Goal: Information Seeking & Learning: Learn about a topic

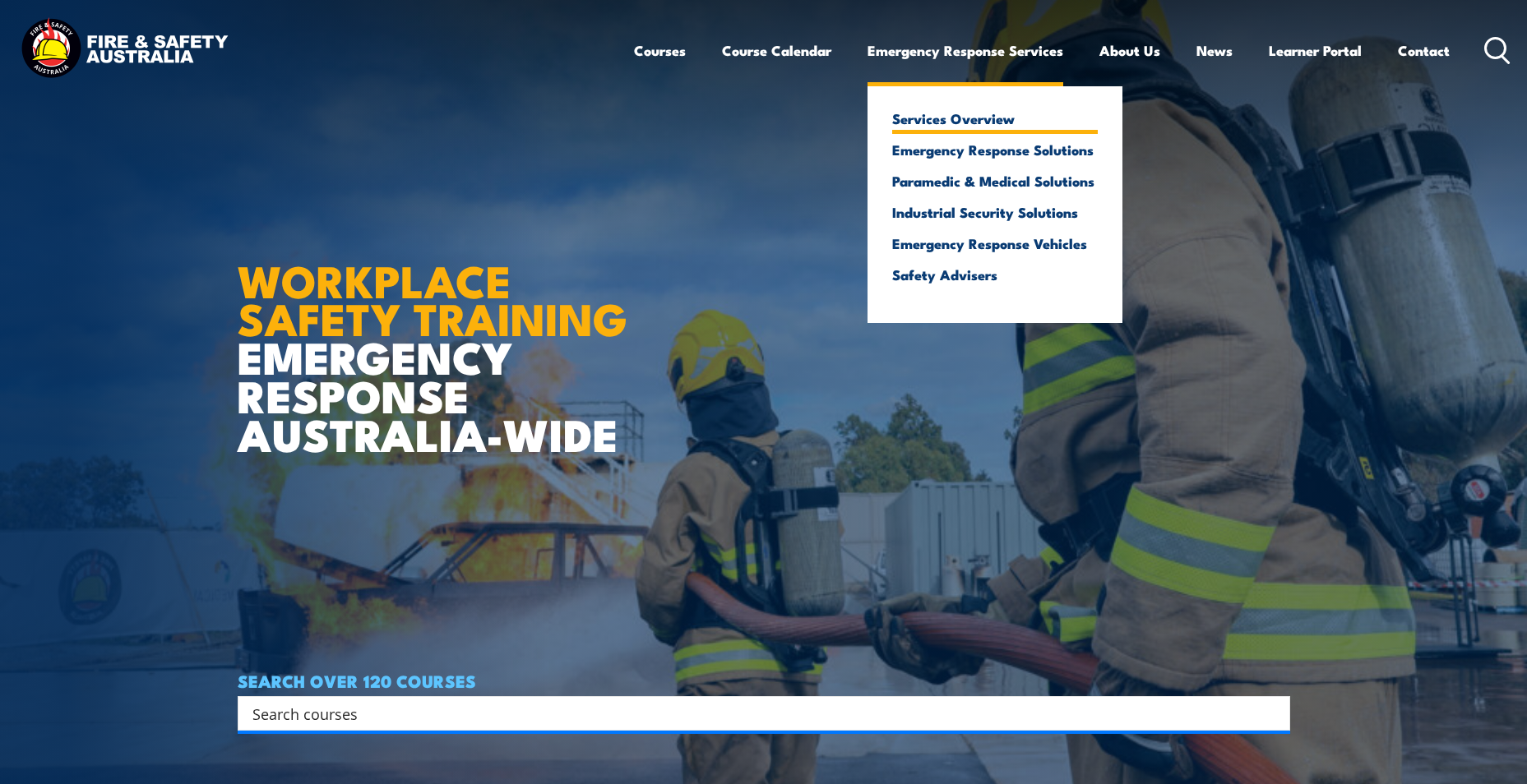
click at [975, 126] on link "Services Overview" at bounding box center [995, 118] width 206 height 15
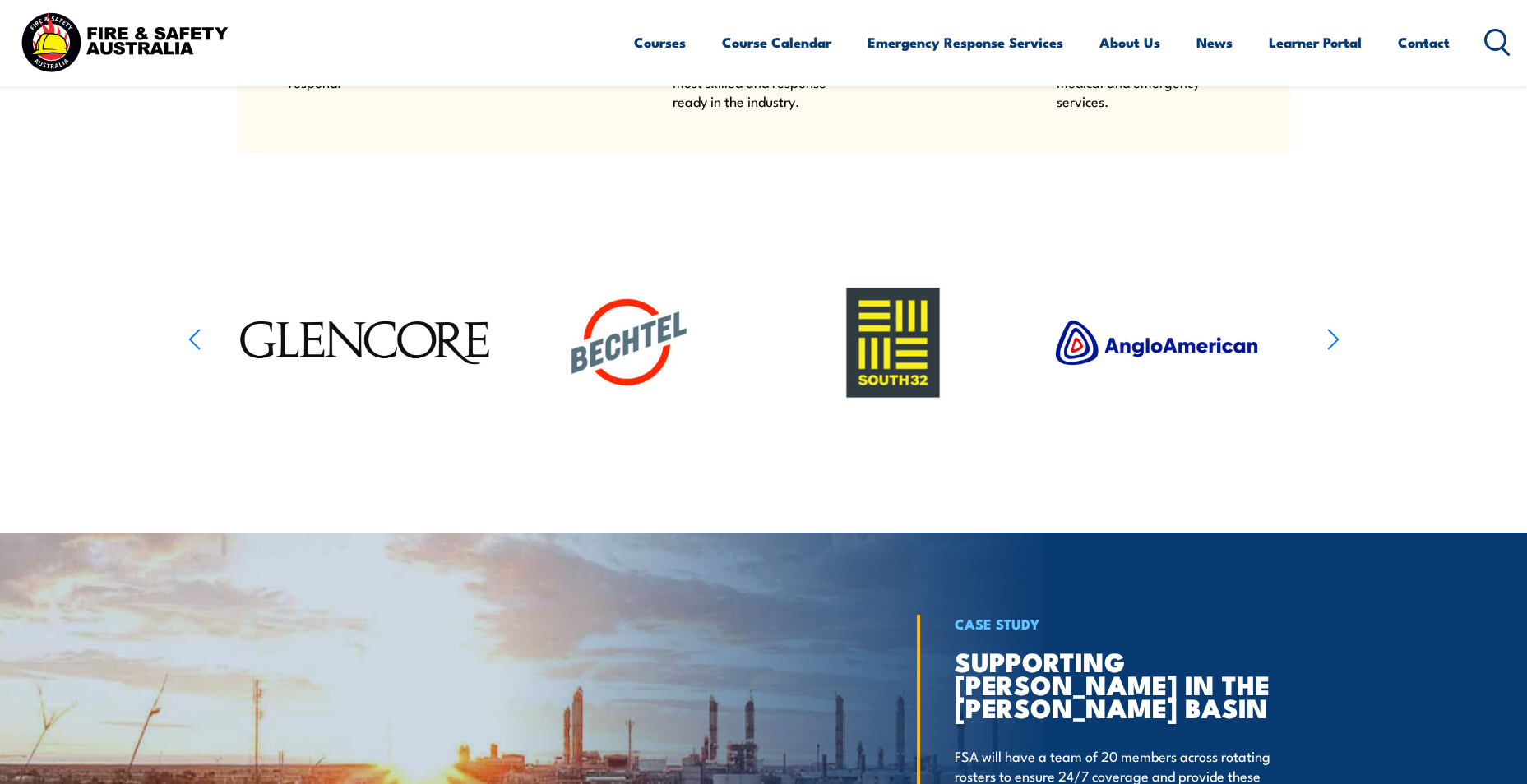
scroll to position [2055, 0]
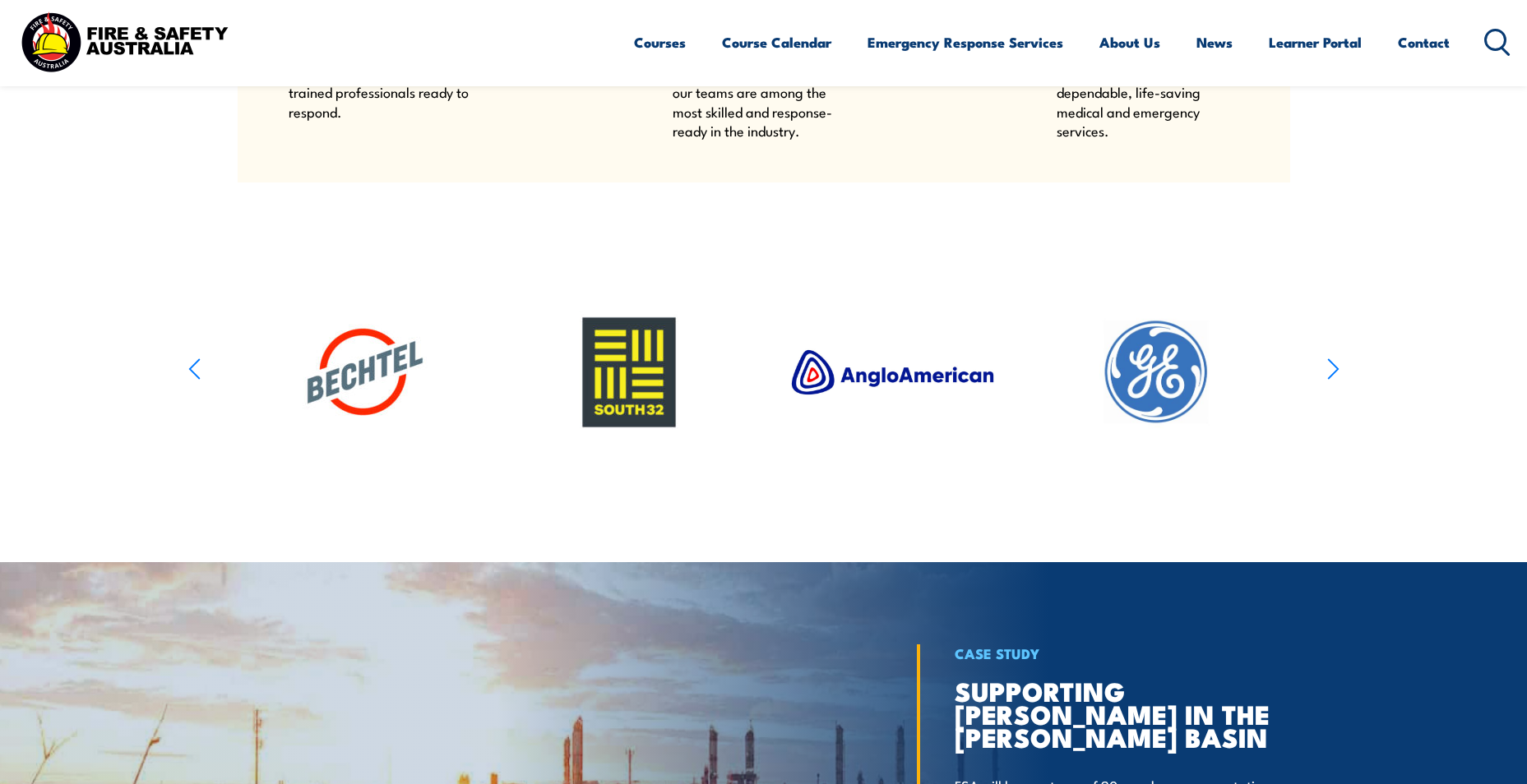
click at [1339, 381] on icon "button" at bounding box center [1333, 369] width 13 height 24
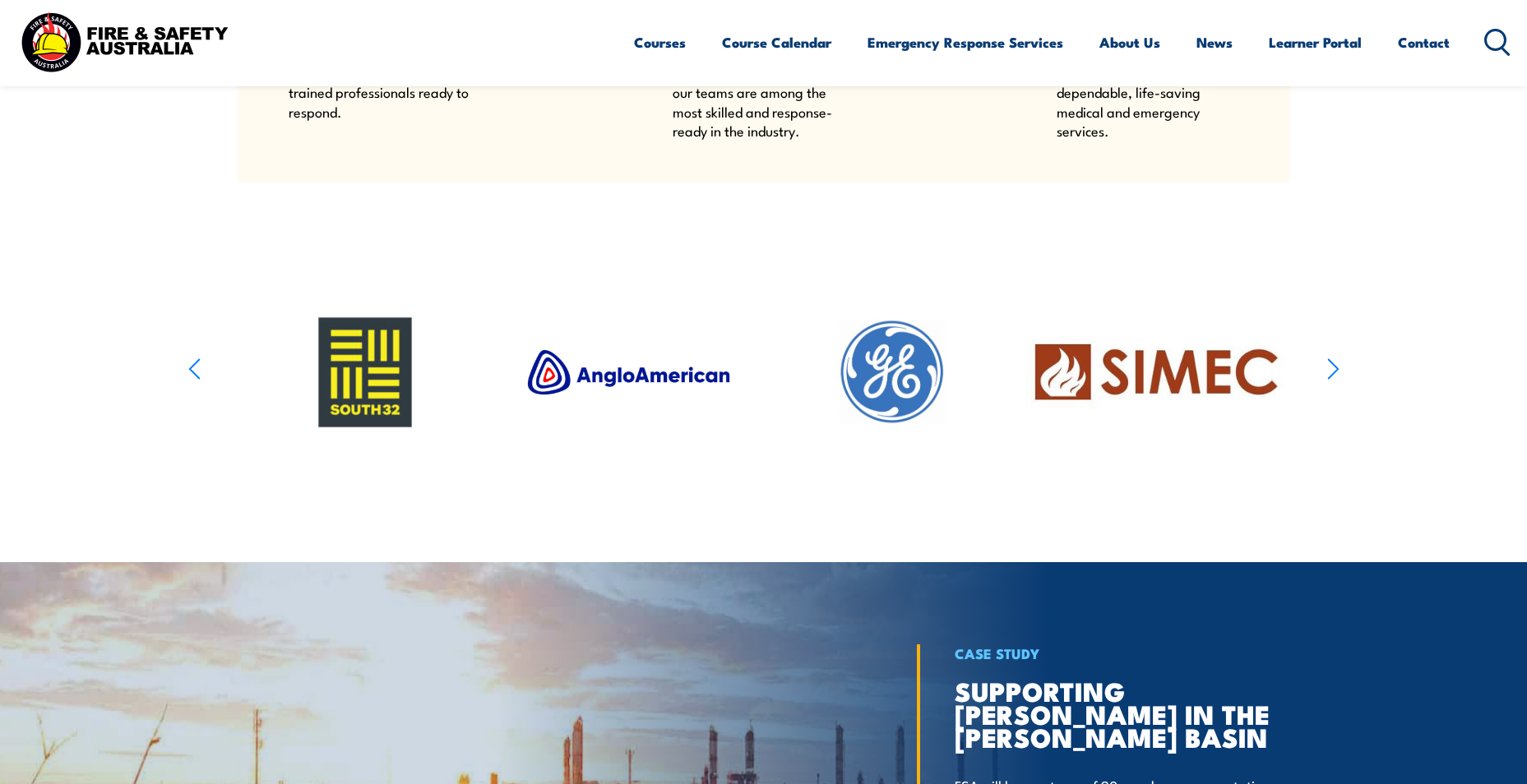
click at [1339, 381] on icon "button" at bounding box center [1333, 369] width 13 height 24
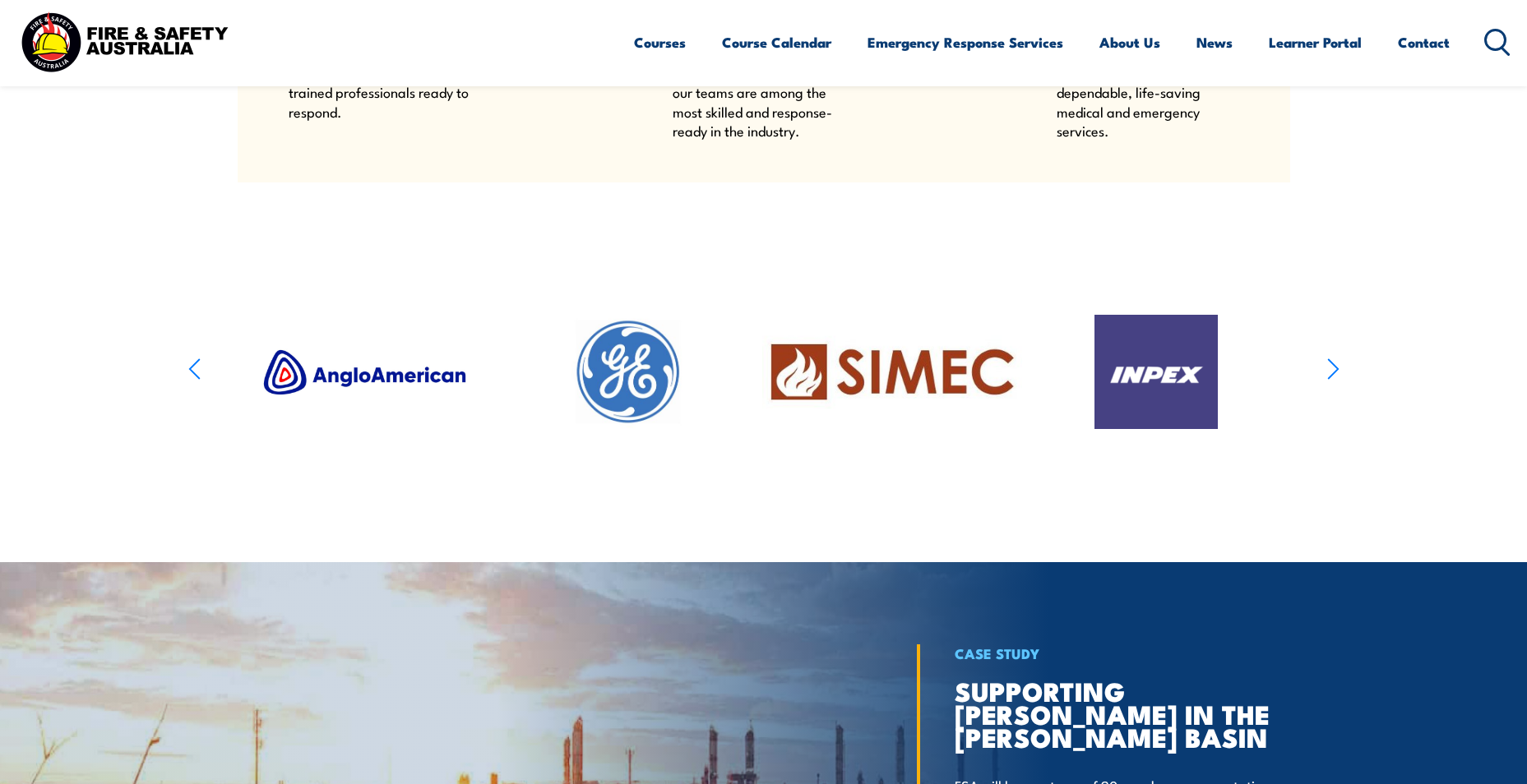
click at [1339, 381] on icon "button" at bounding box center [1333, 369] width 13 height 24
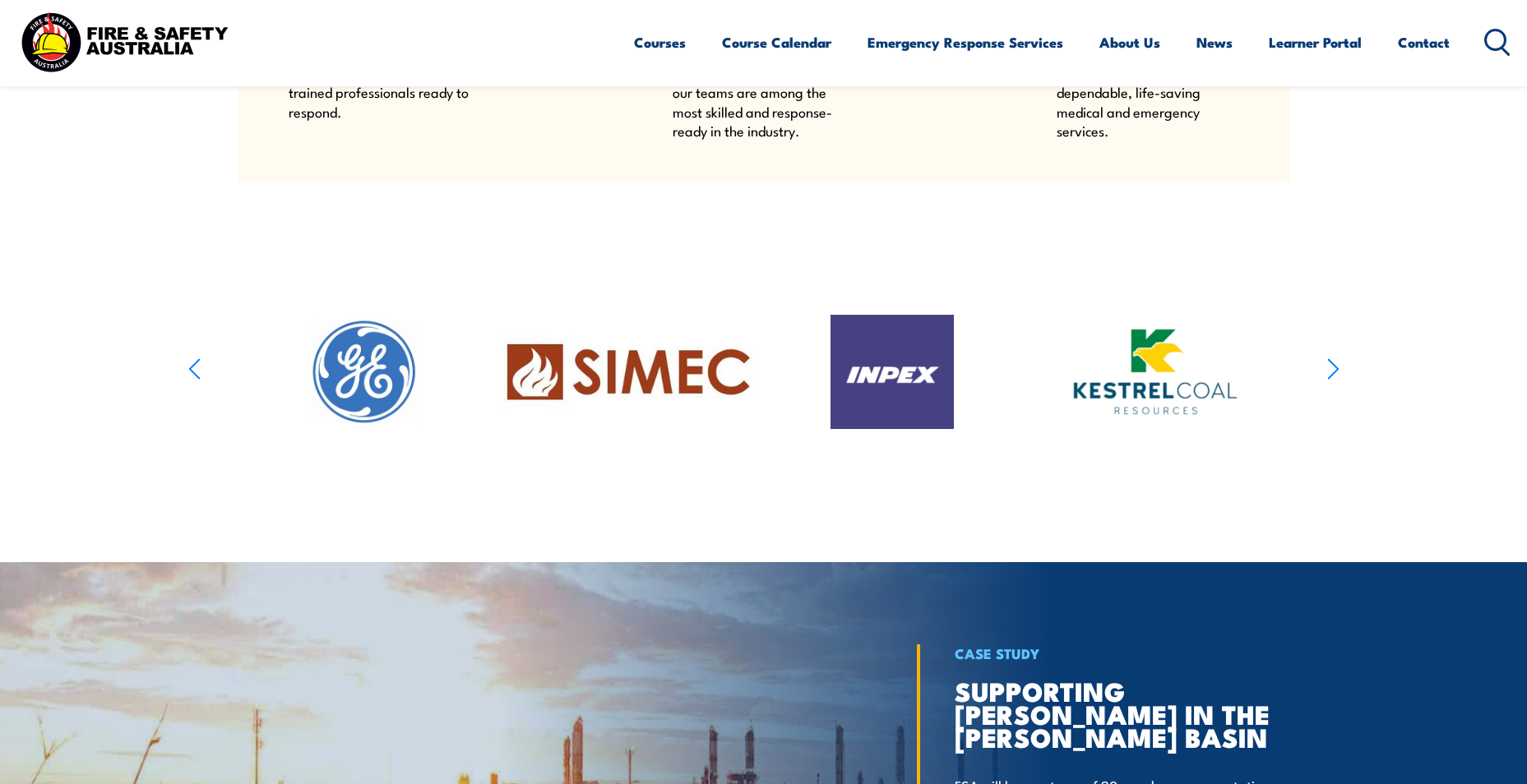
click at [1339, 381] on icon "button" at bounding box center [1333, 369] width 13 height 24
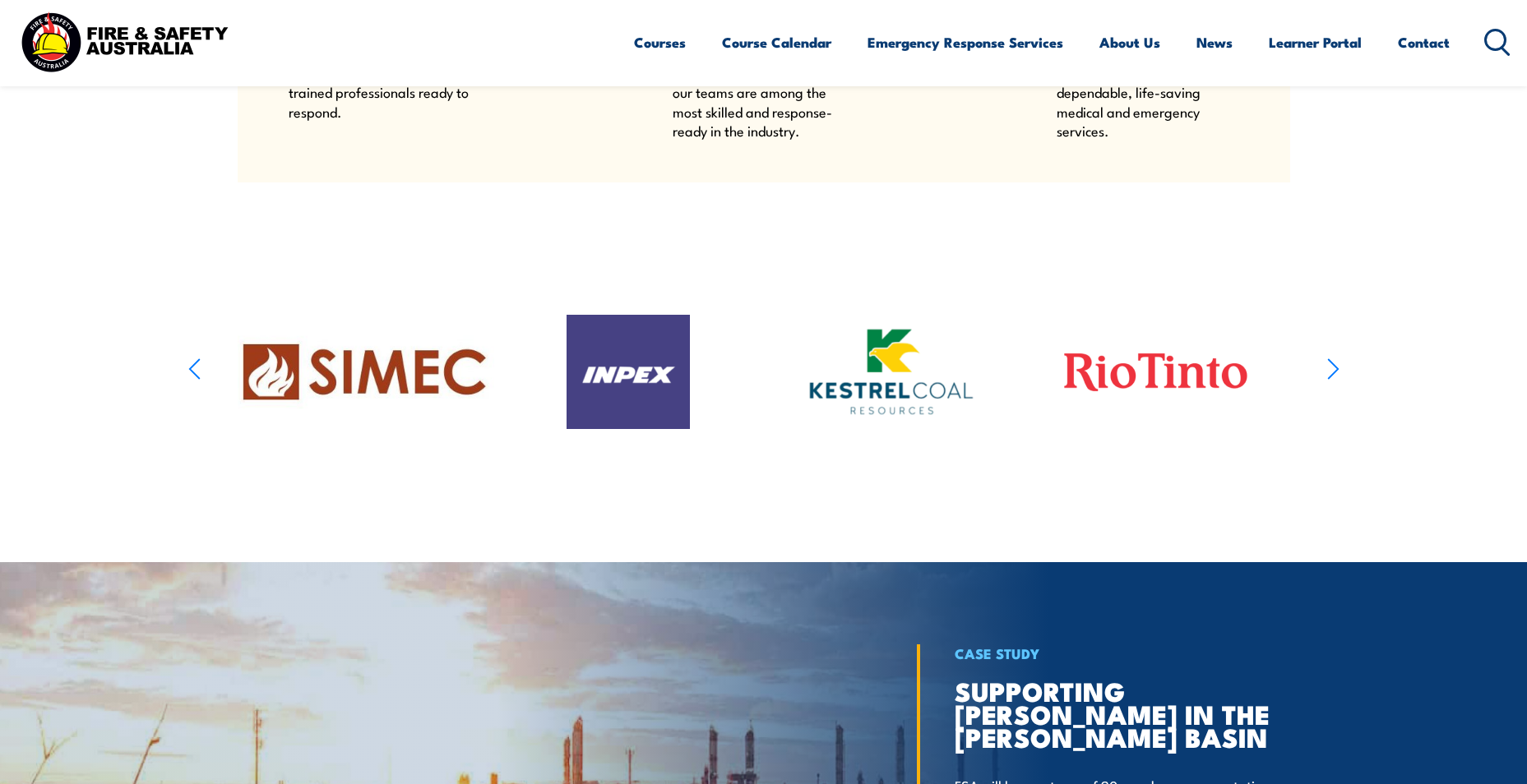
click at [1339, 381] on icon "button" at bounding box center [1333, 369] width 13 height 24
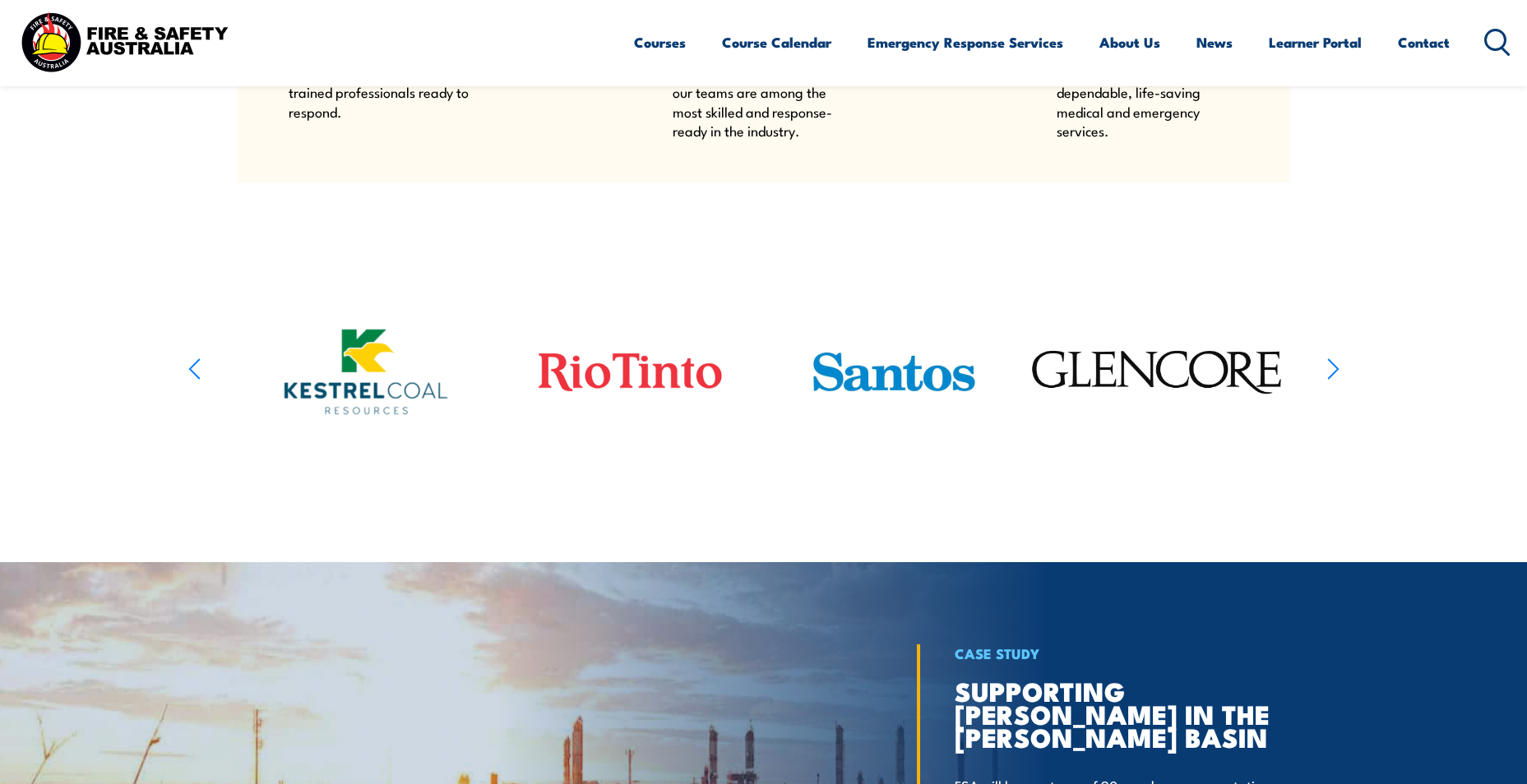
click at [1339, 381] on icon "button" at bounding box center [1333, 369] width 13 height 24
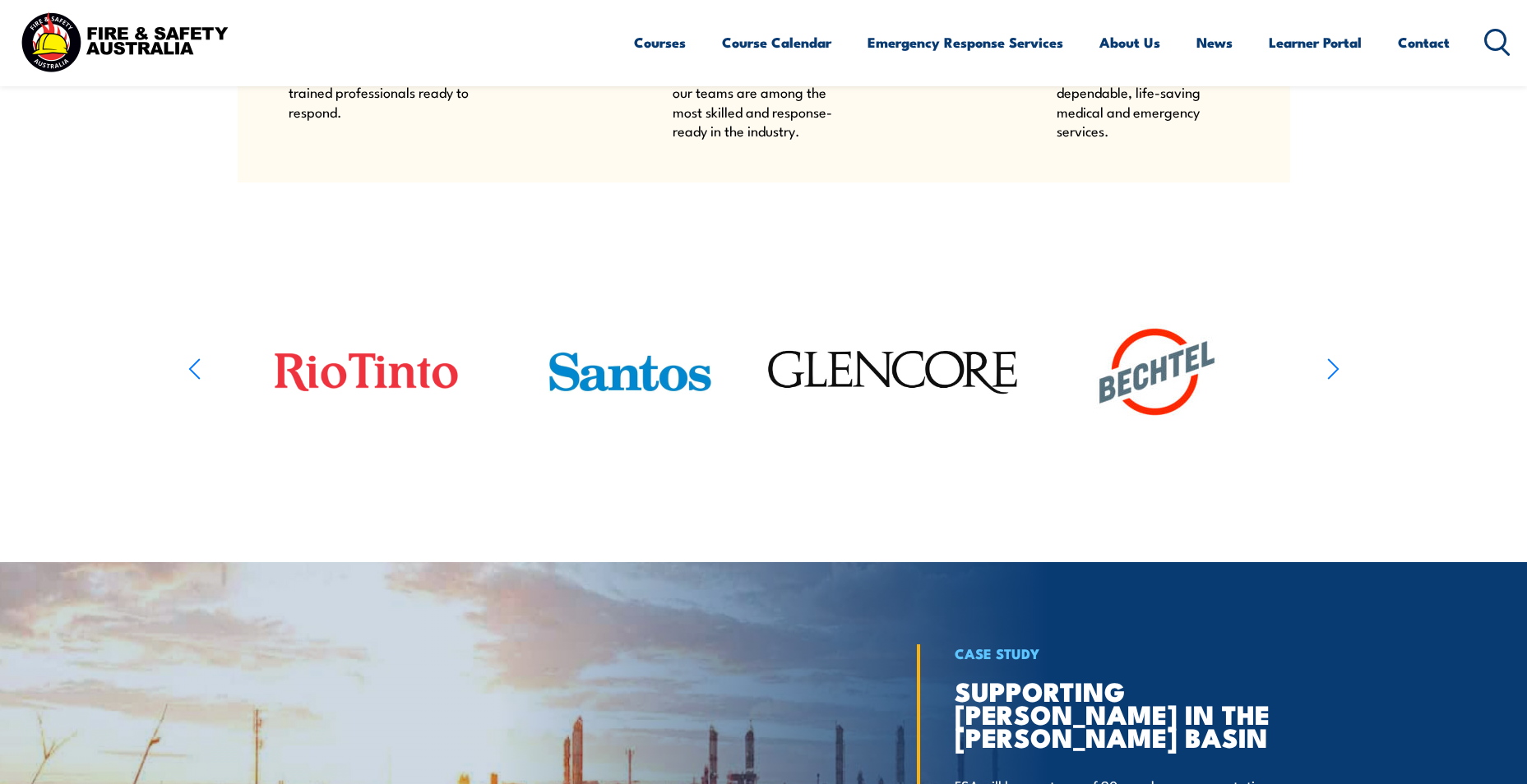
click at [1339, 381] on icon "button" at bounding box center [1333, 369] width 13 height 24
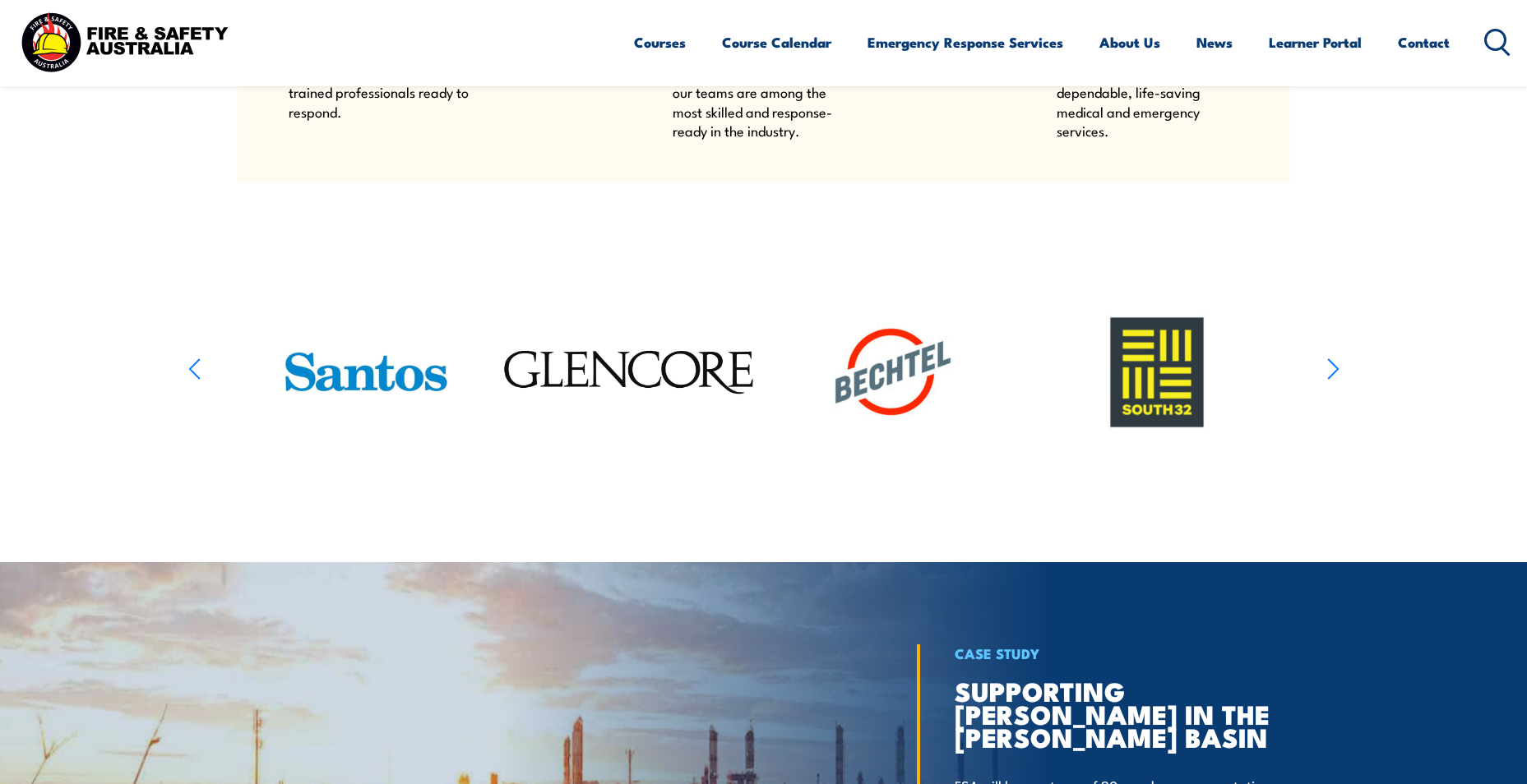
click at [1339, 381] on icon "button" at bounding box center [1333, 369] width 13 height 24
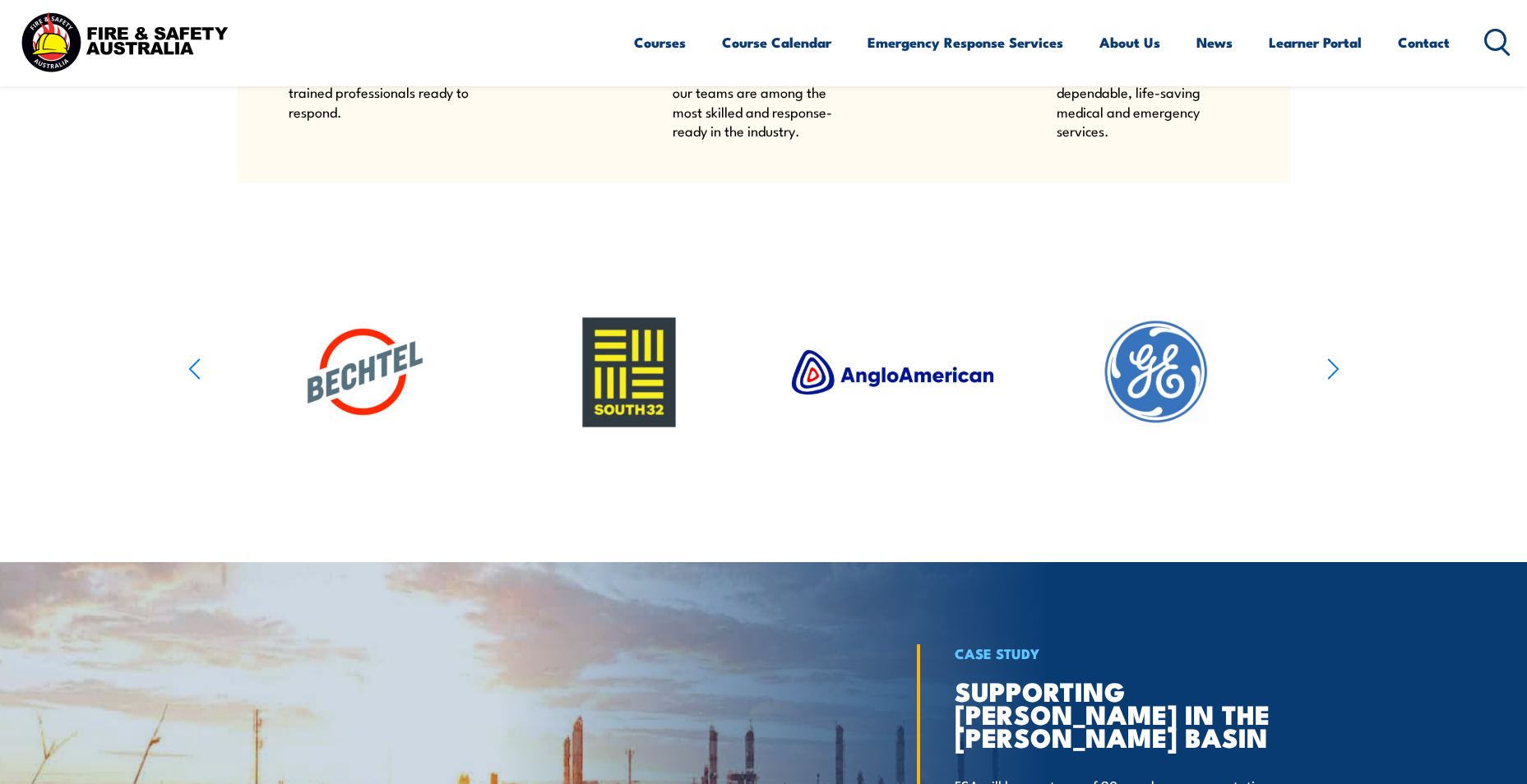
click at [1339, 381] on icon "button" at bounding box center [1333, 369] width 13 height 24
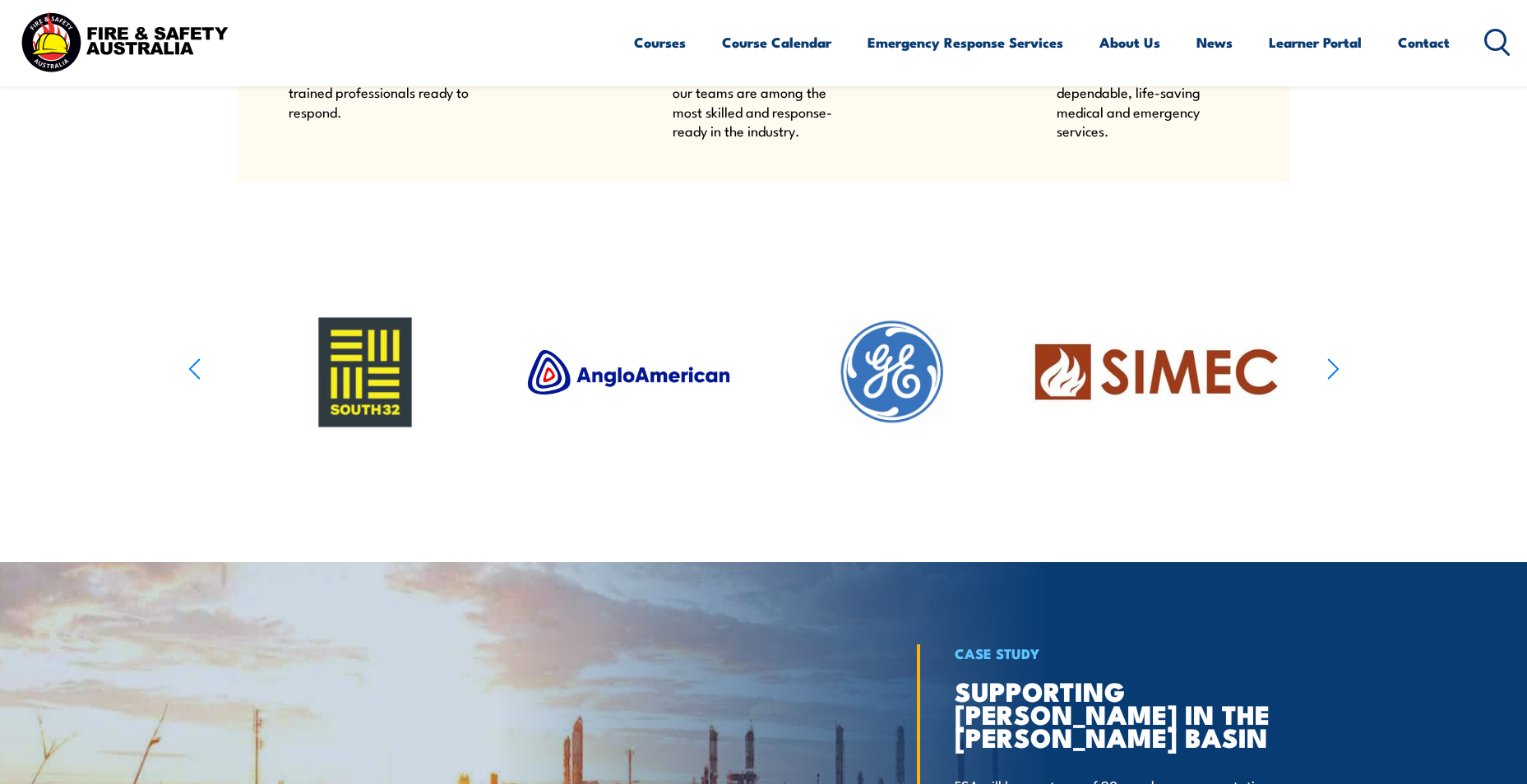
click at [1339, 381] on icon "button" at bounding box center [1333, 369] width 13 height 24
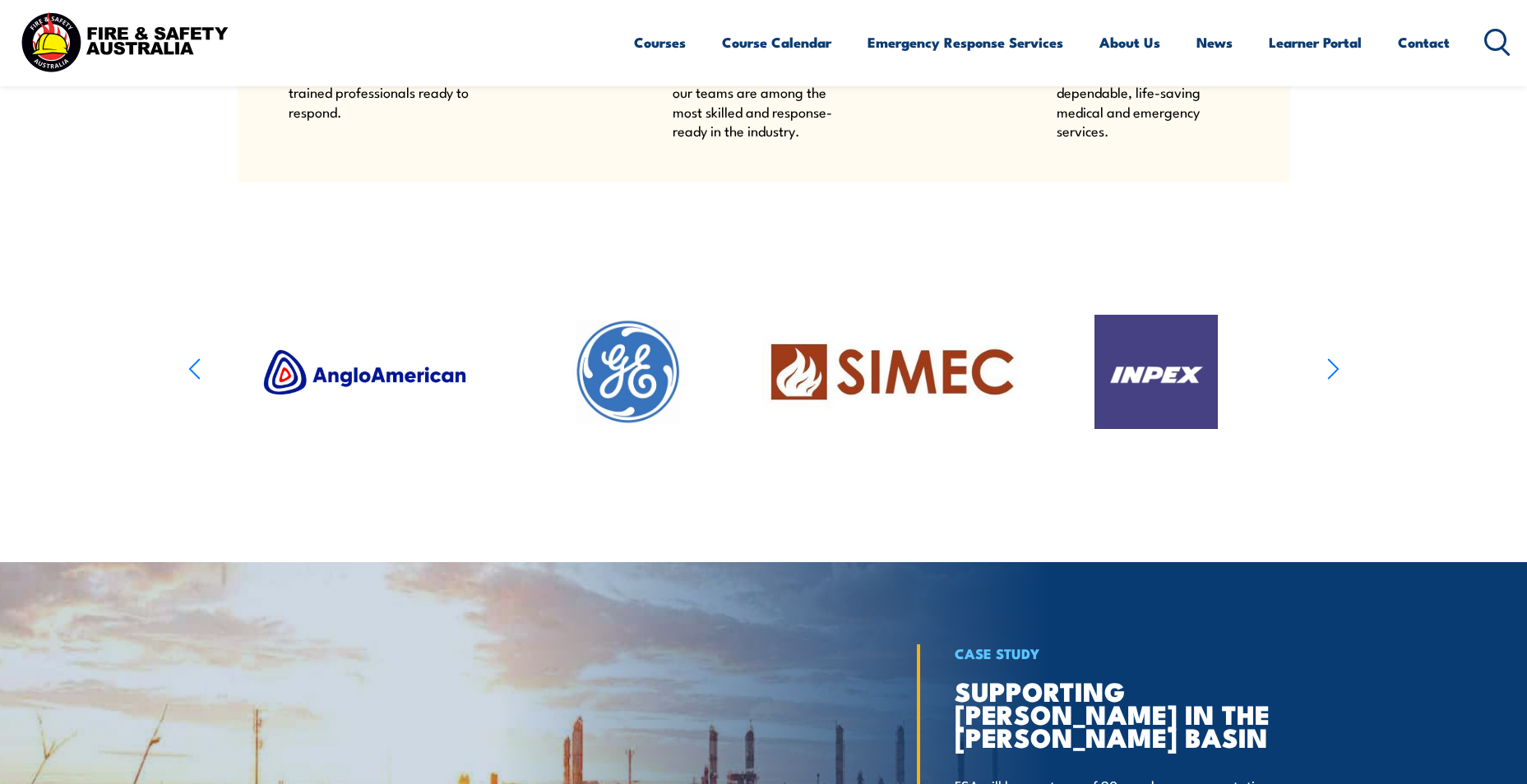
click at [1339, 381] on icon "button" at bounding box center [1333, 369] width 13 height 24
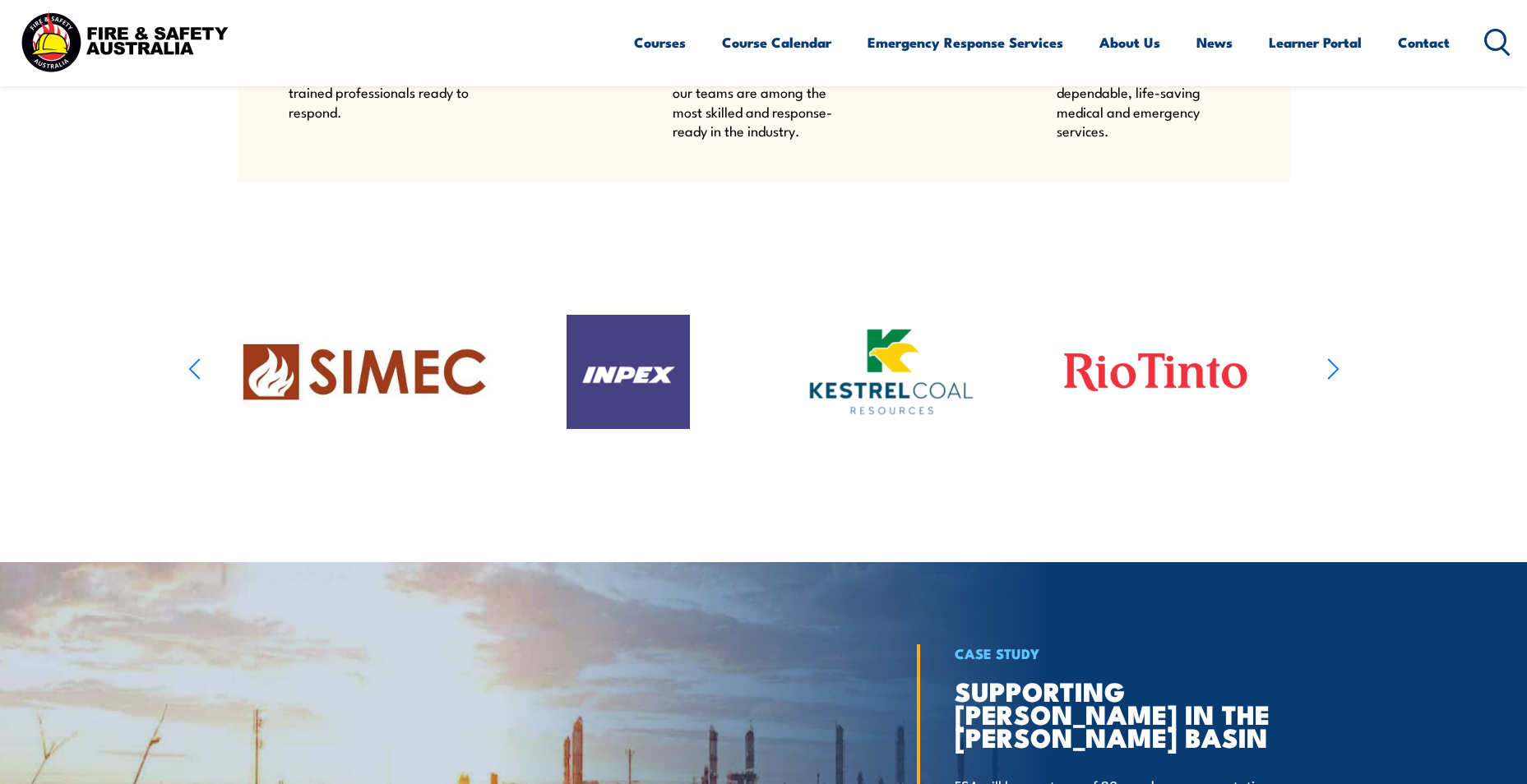
click at [1339, 381] on icon "button" at bounding box center [1333, 369] width 13 height 24
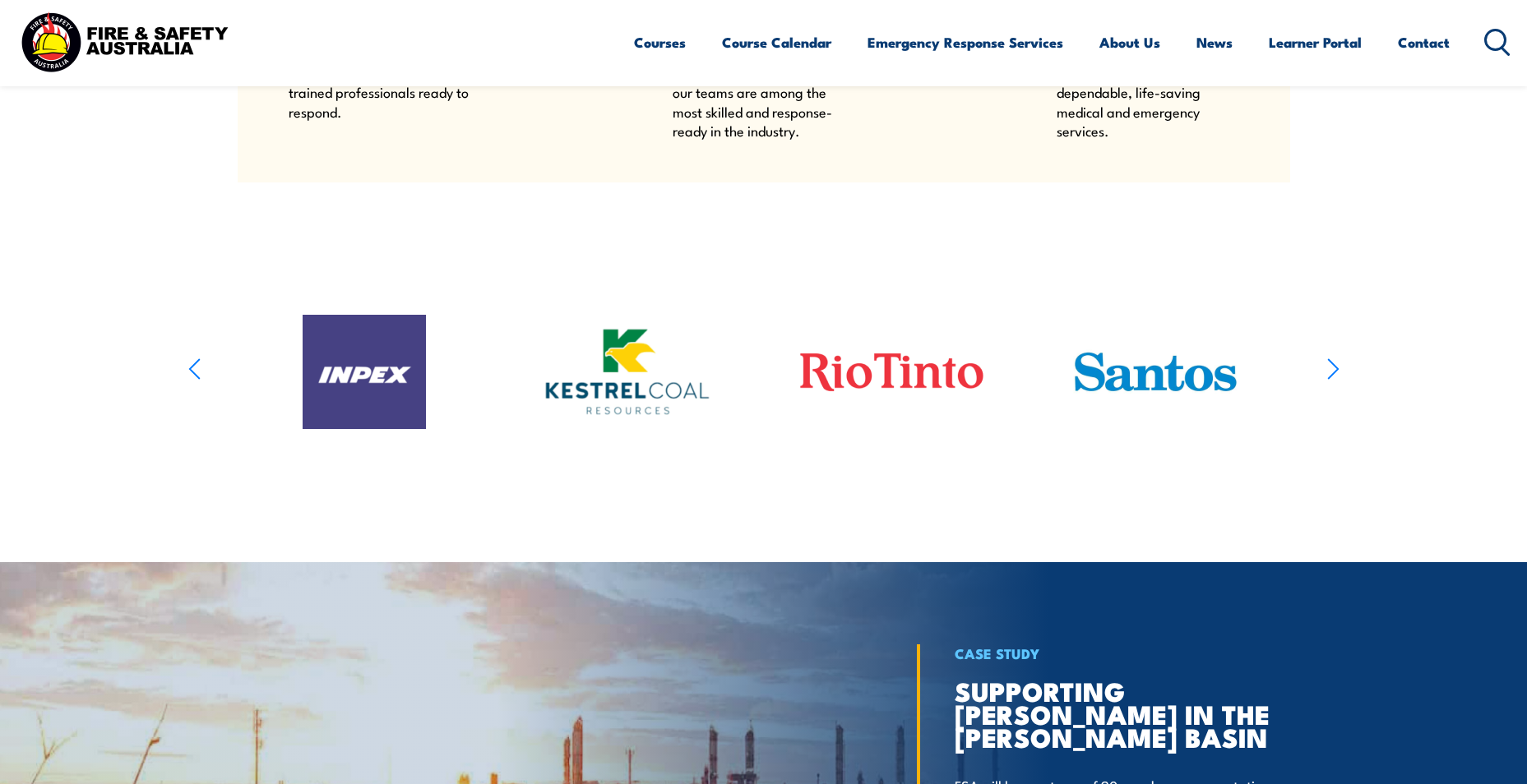
click at [1339, 381] on icon "button" at bounding box center [1333, 369] width 13 height 24
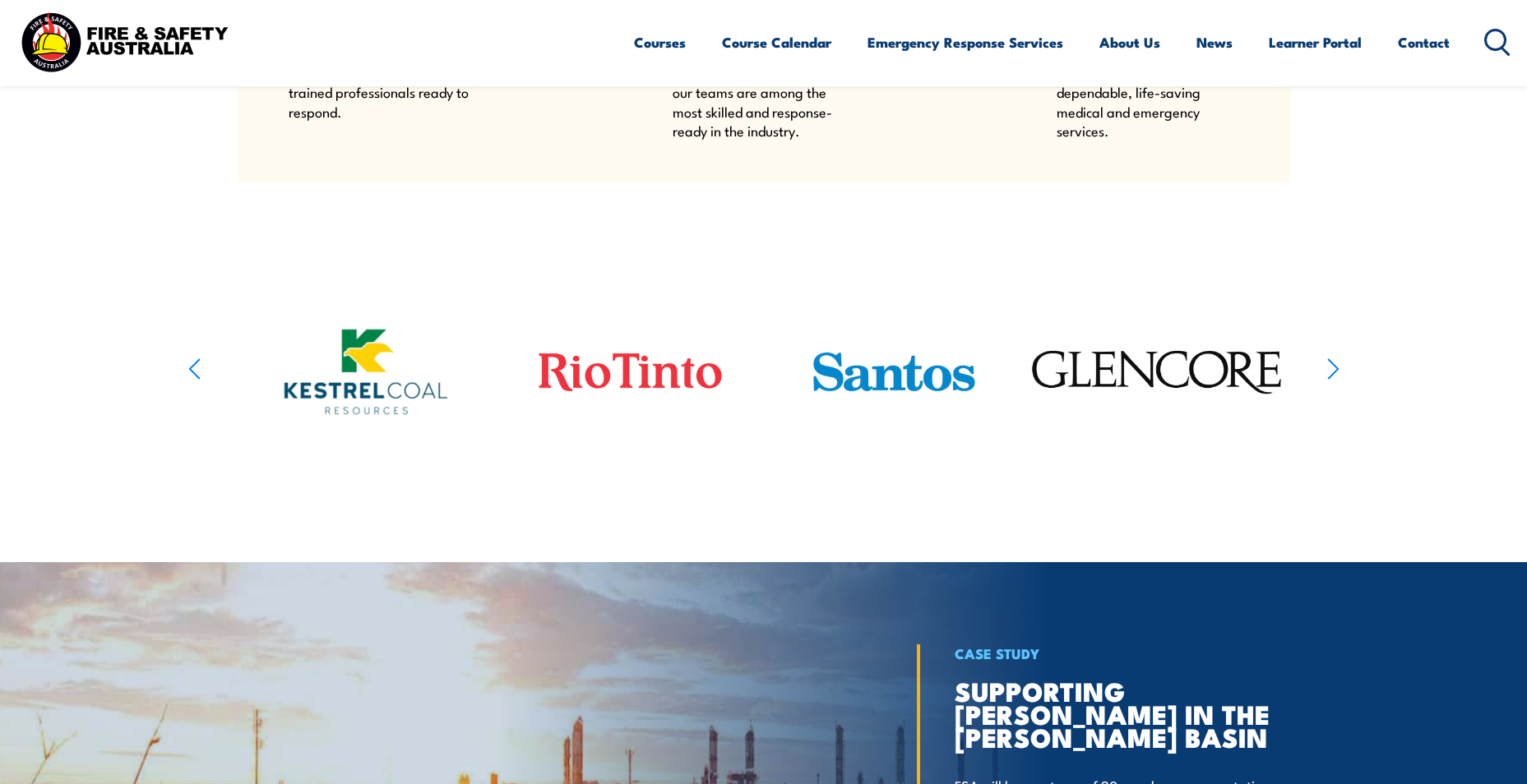
click at [1339, 381] on icon "button" at bounding box center [1333, 369] width 13 height 24
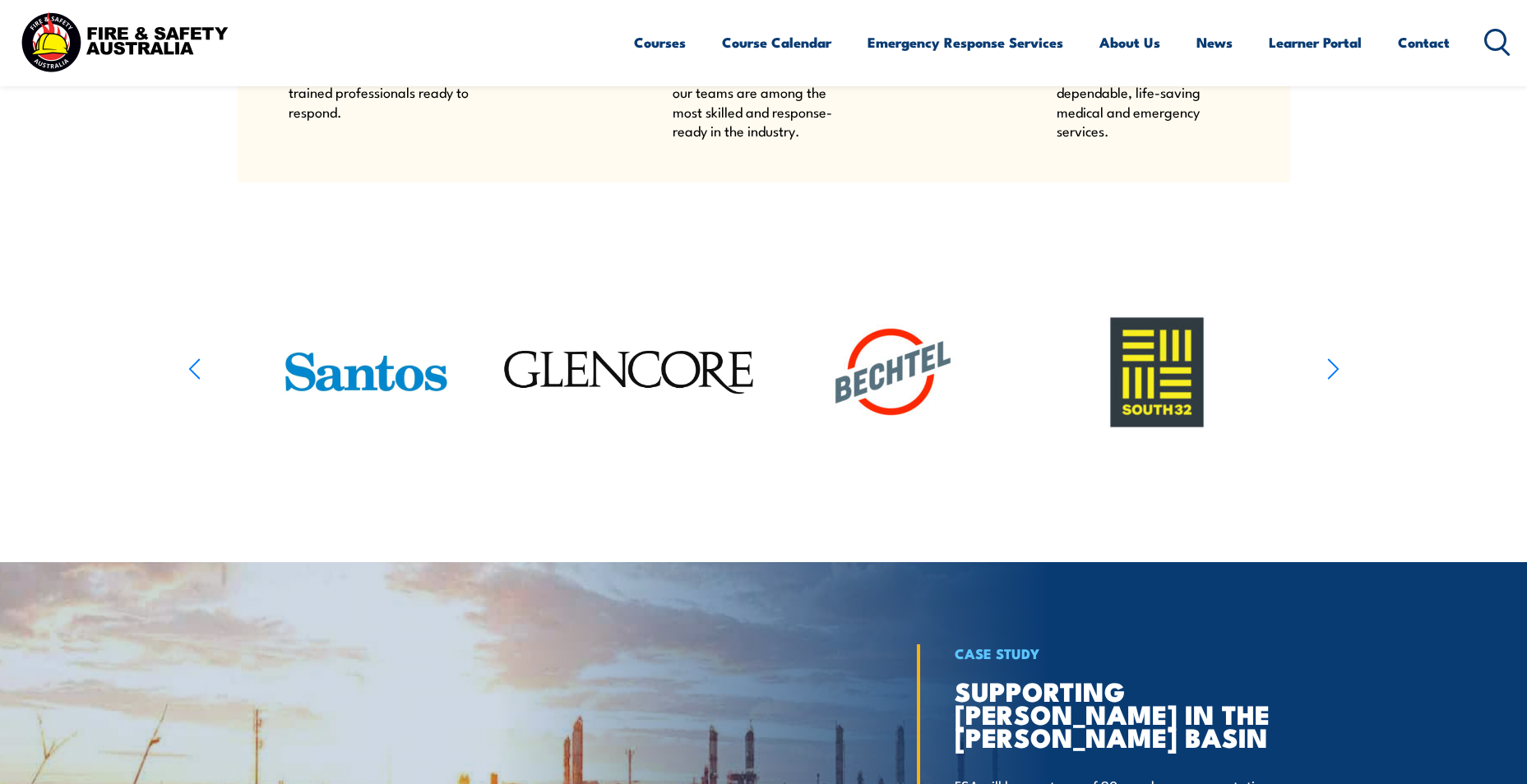
click at [1498, 42] on icon at bounding box center [1497, 42] width 26 height 27
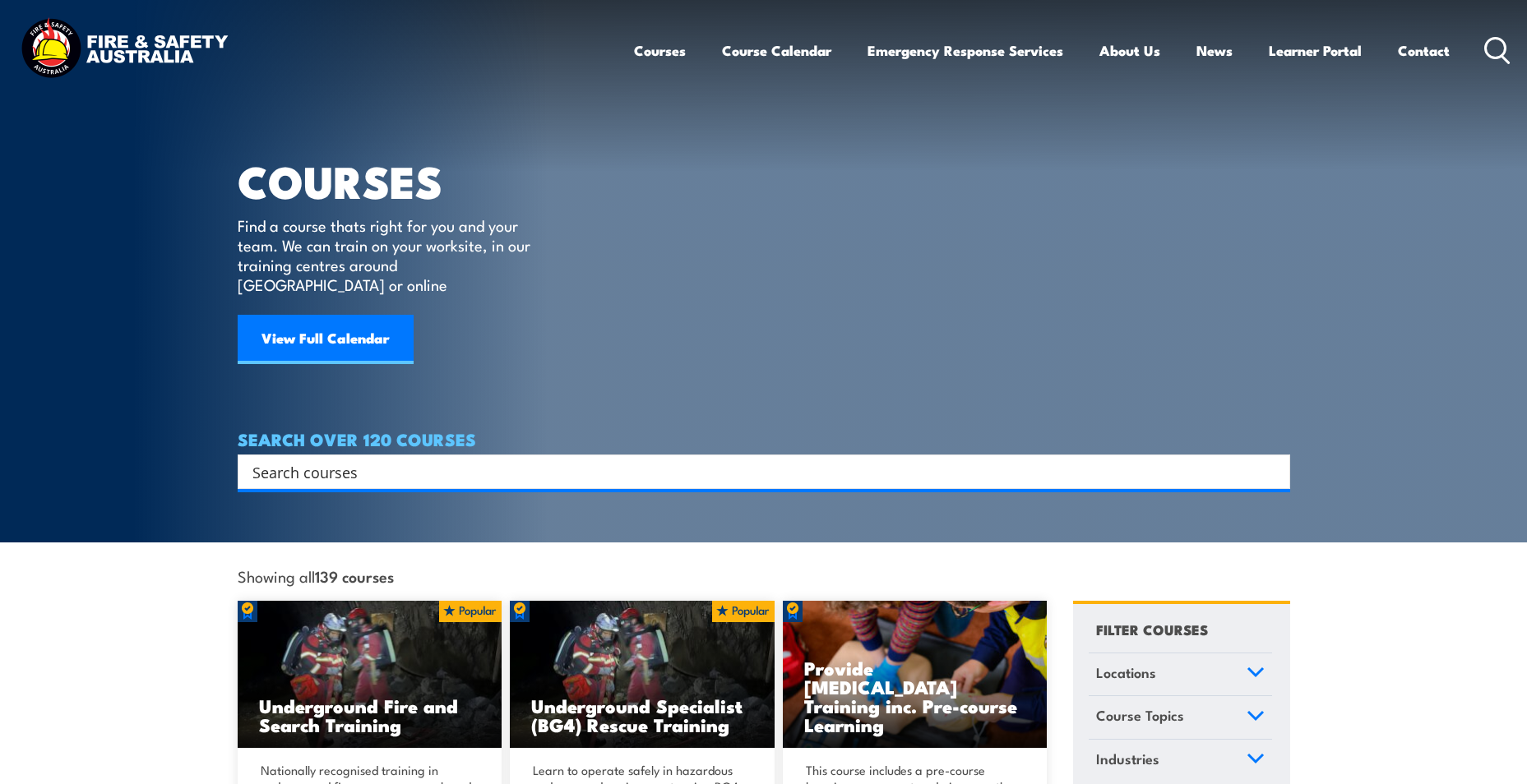
click at [450, 460] on input "Search input" at bounding box center [753, 471] width 1002 height 24
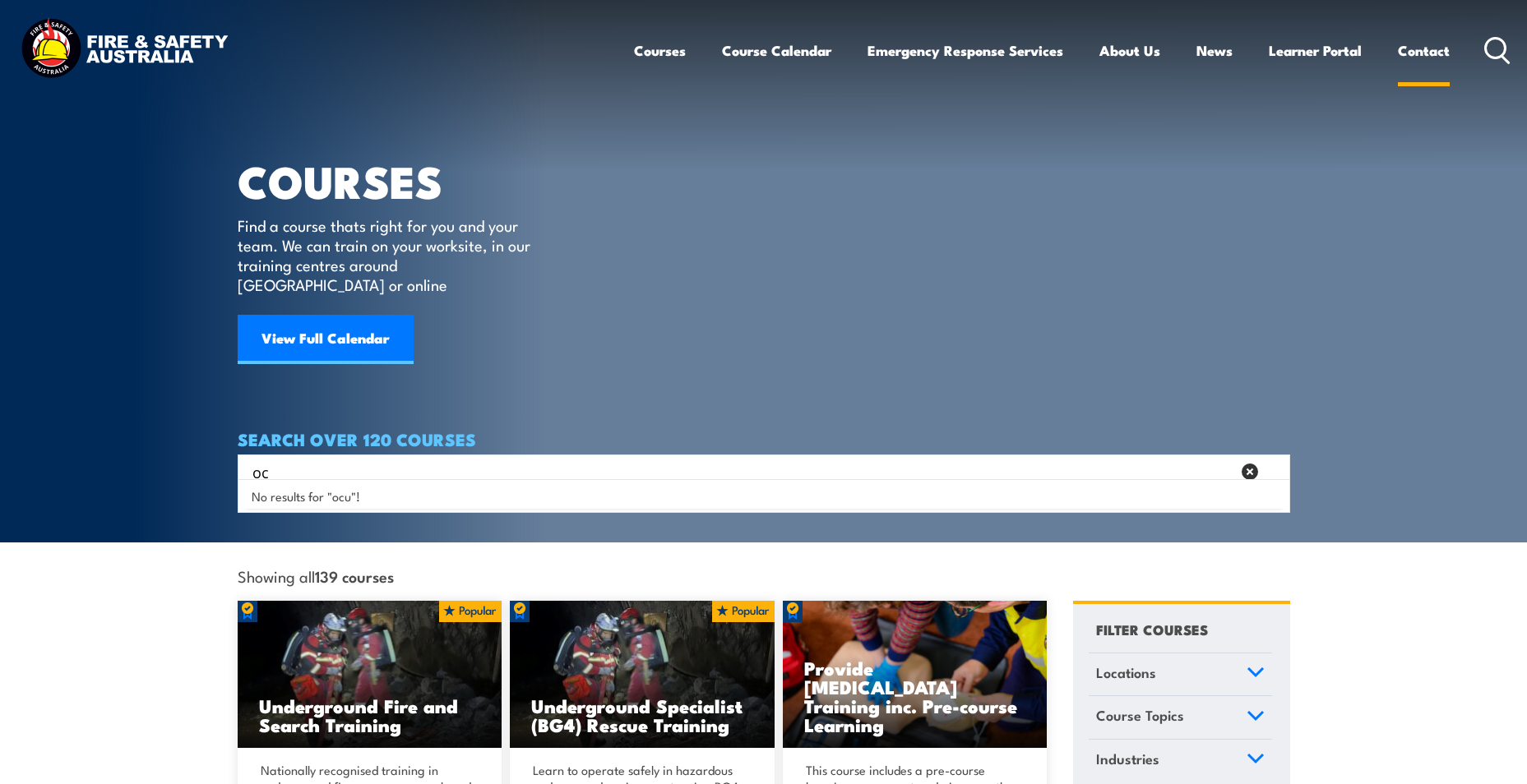
type input "o"
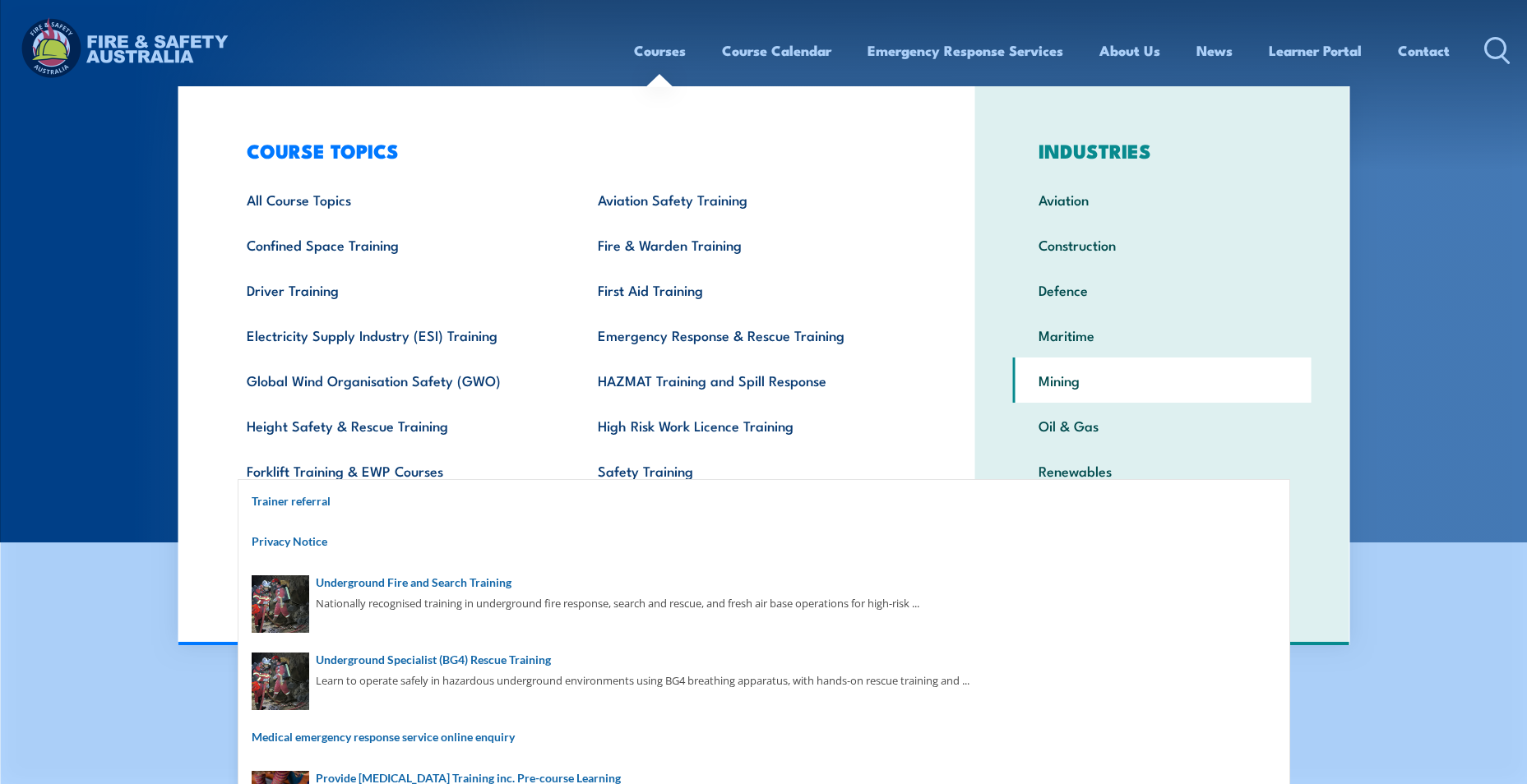
click at [1097, 390] on link "Mining" at bounding box center [1161, 381] width 298 height 45
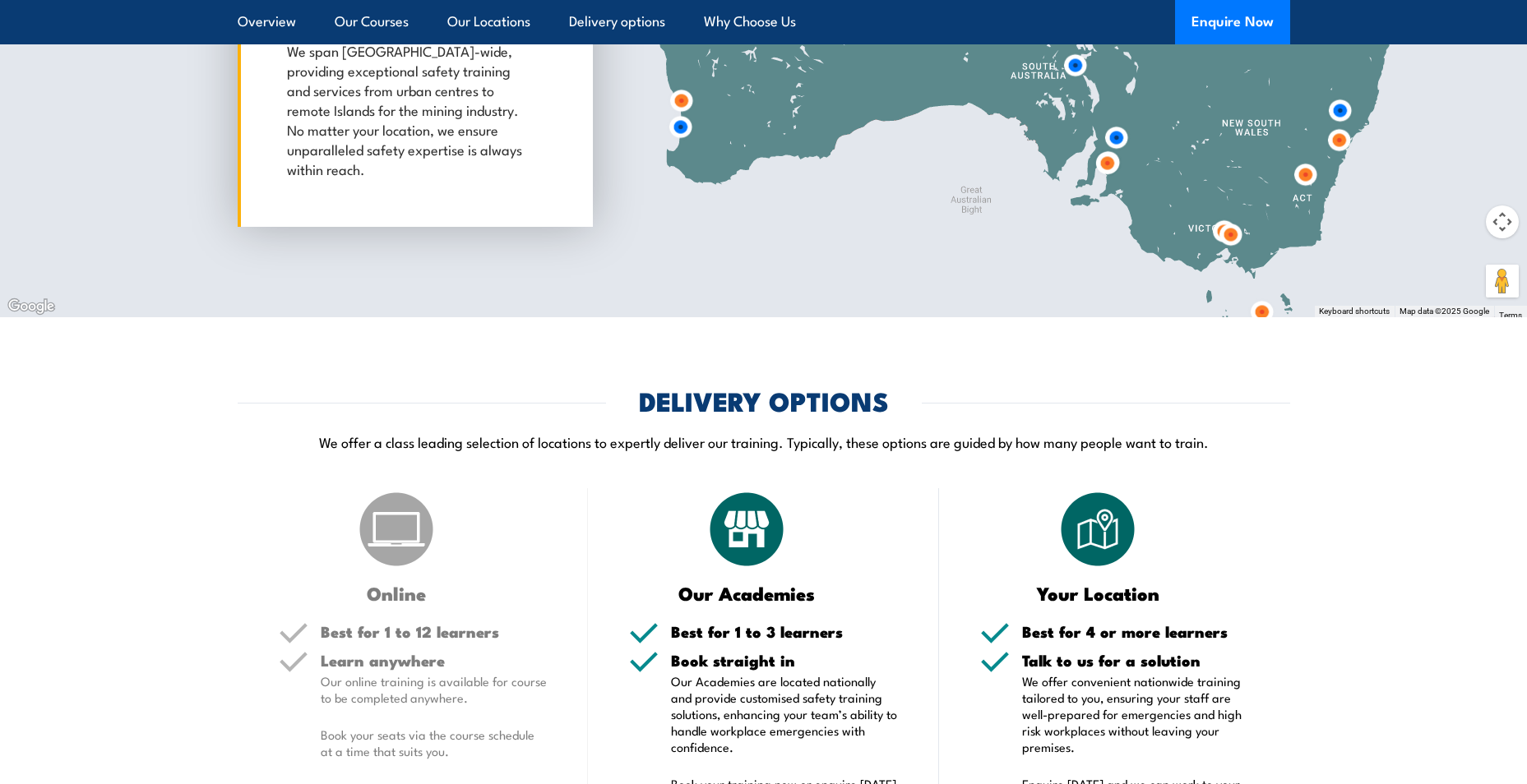
scroll to position [8737, 0]
